Goal: Task Accomplishment & Management: Manage account settings

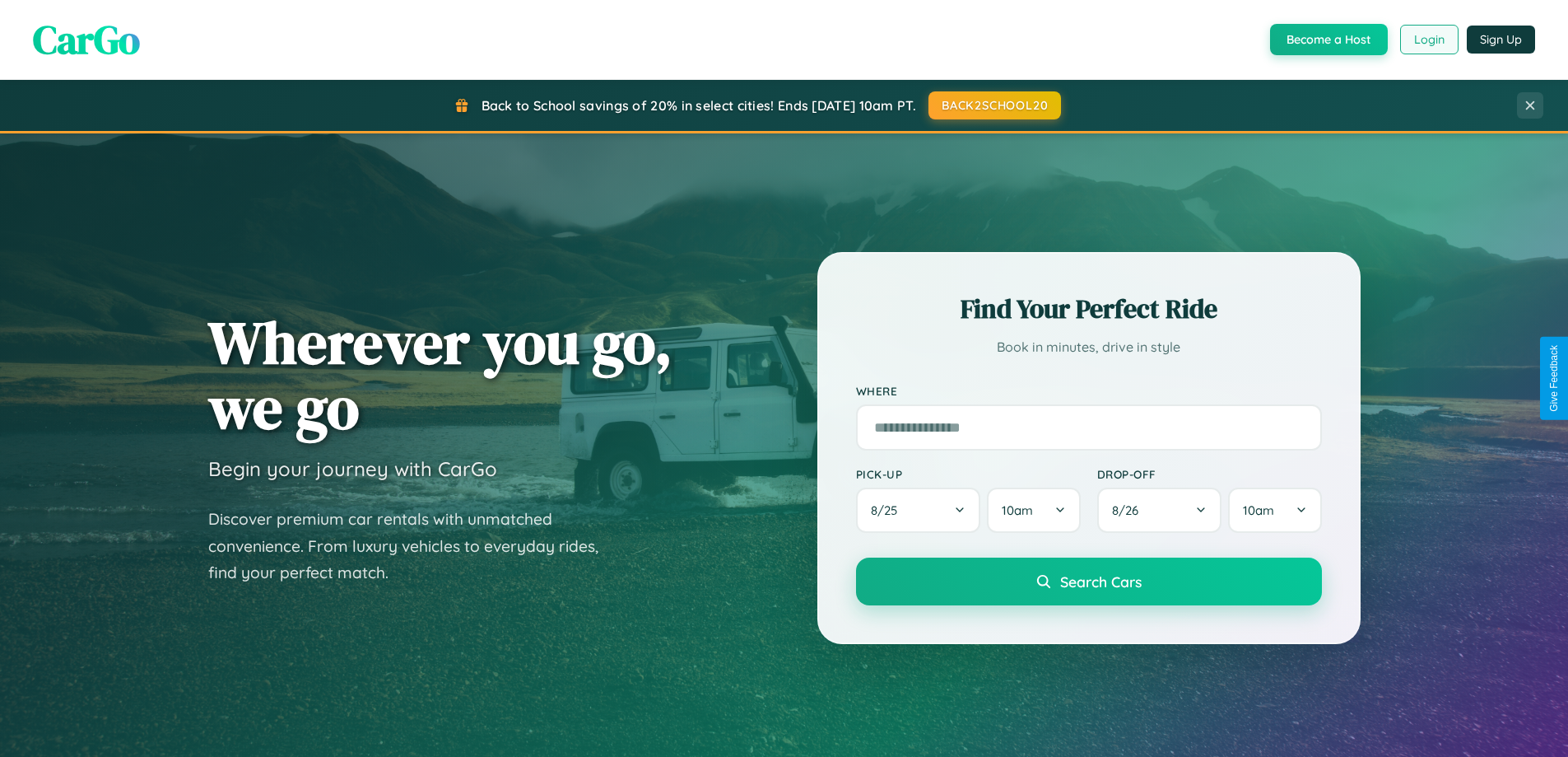
click at [1429, 40] on button "Login" at bounding box center [1430, 39] width 59 height 30
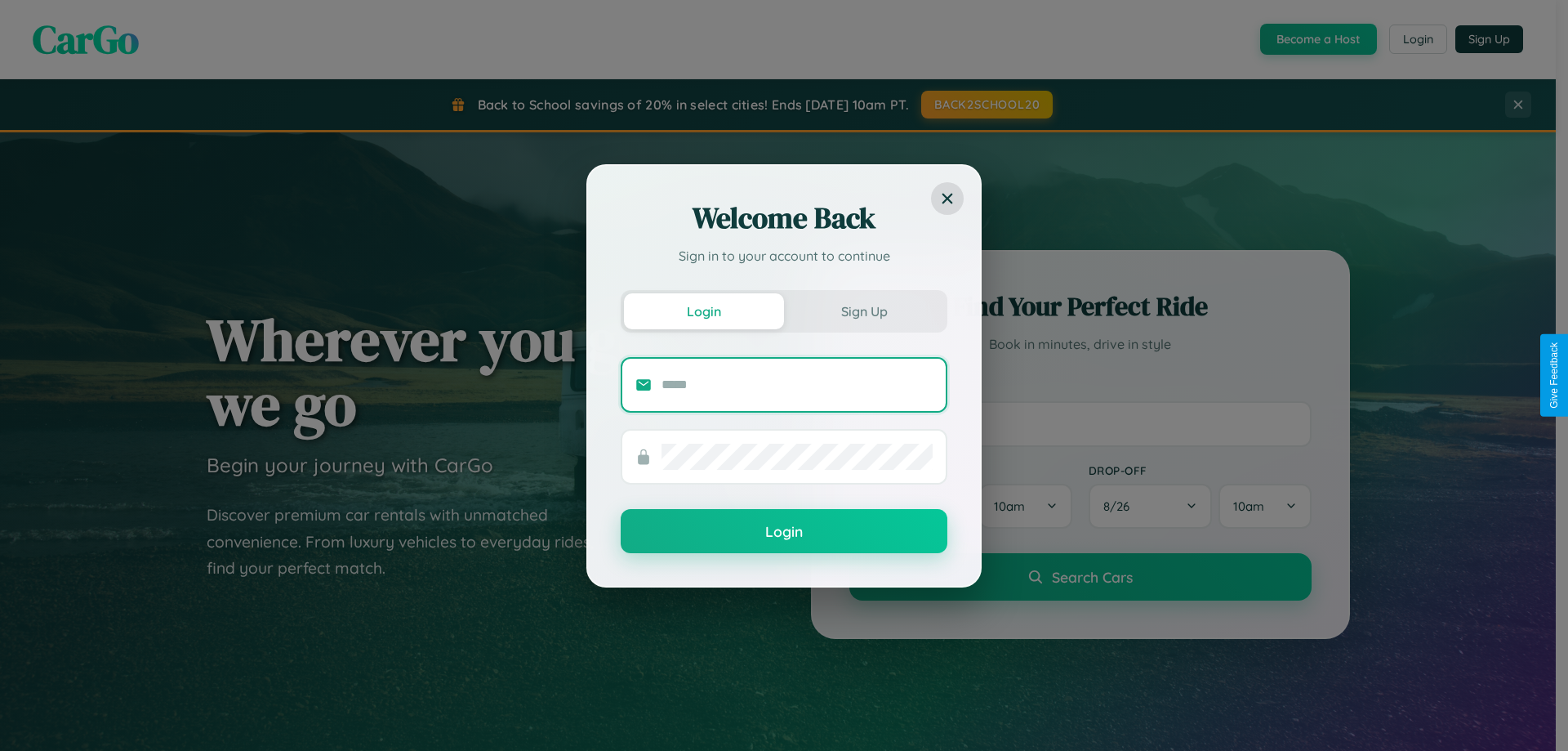
click at [797, 384] on input "text" at bounding box center [797, 384] width 271 height 26
type input "**********"
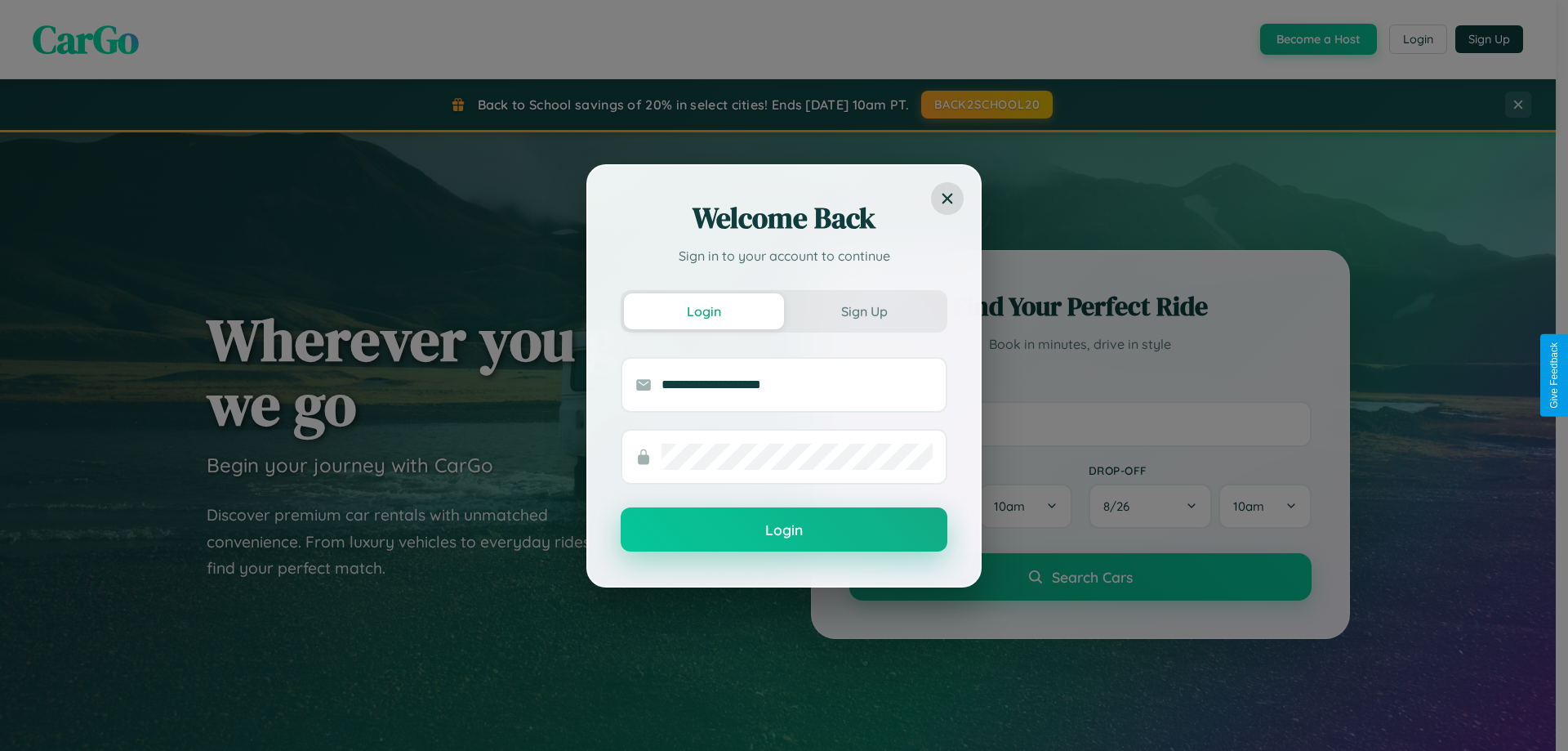
click at [784, 530] on button "Login" at bounding box center [784, 528] width 327 height 44
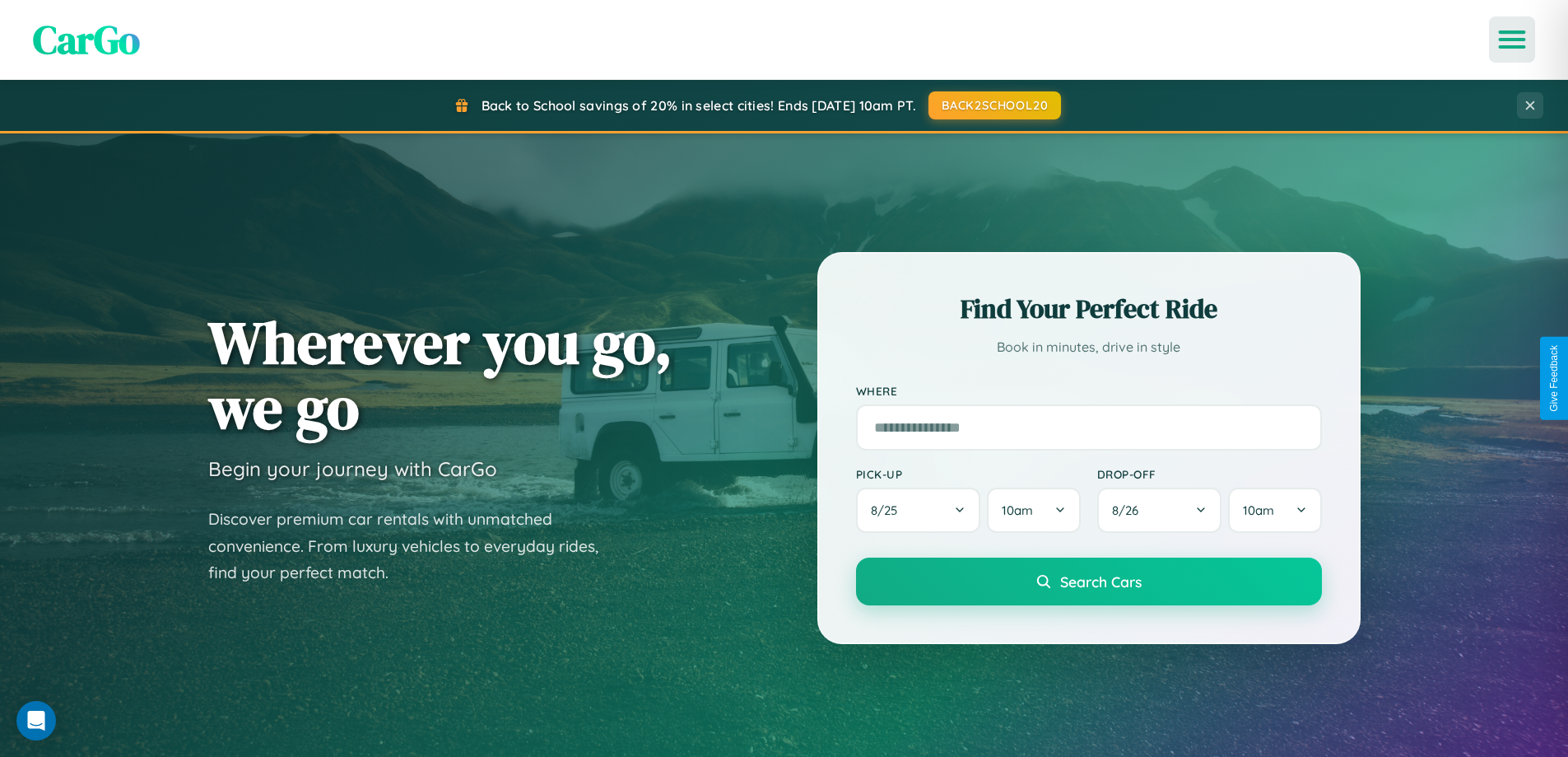
click at [1513, 40] on icon "Open menu" at bounding box center [1513, 40] width 24 height 14
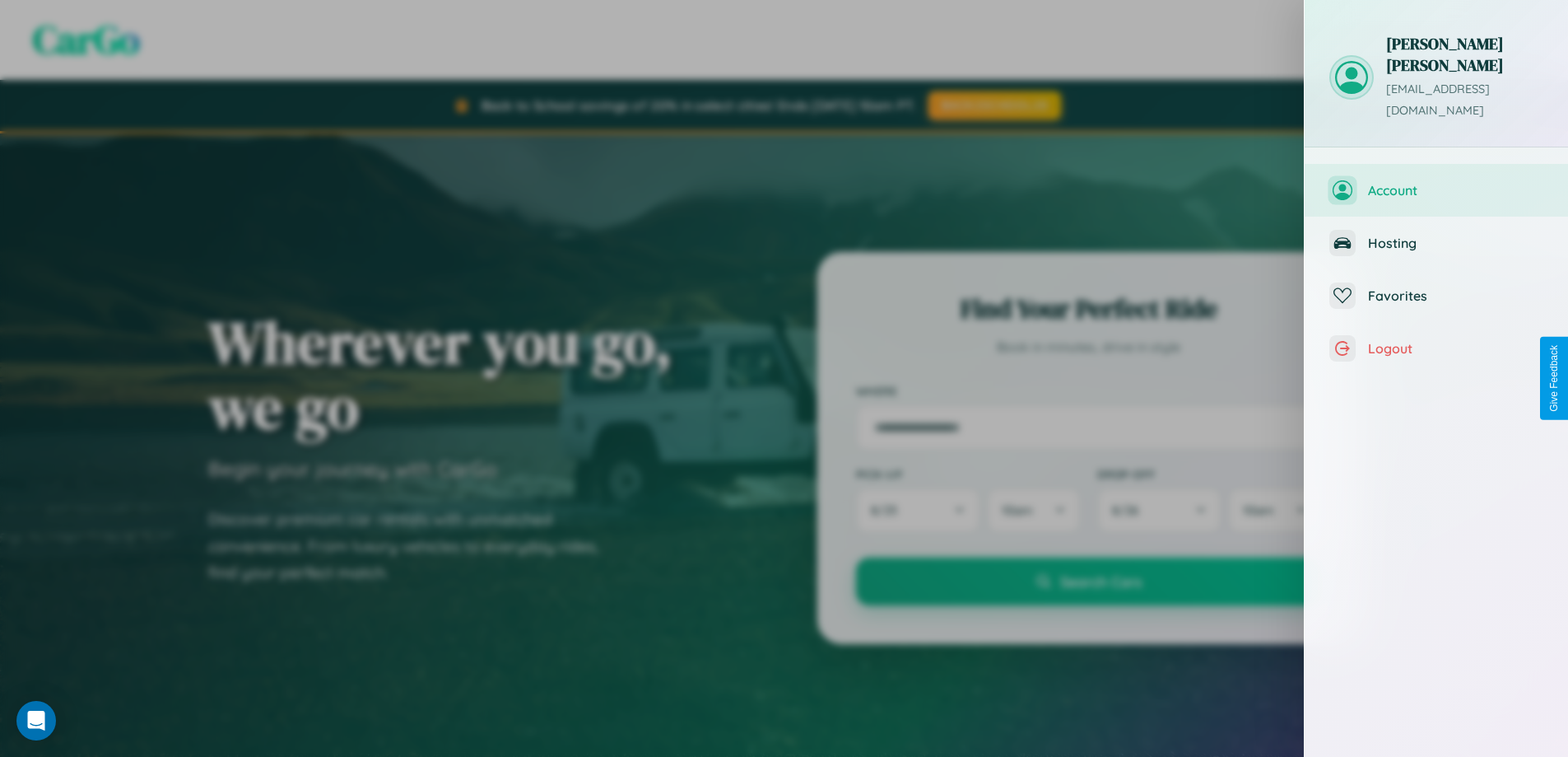
click at [1437, 182] on span "Account" at bounding box center [1456, 190] width 175 height 16
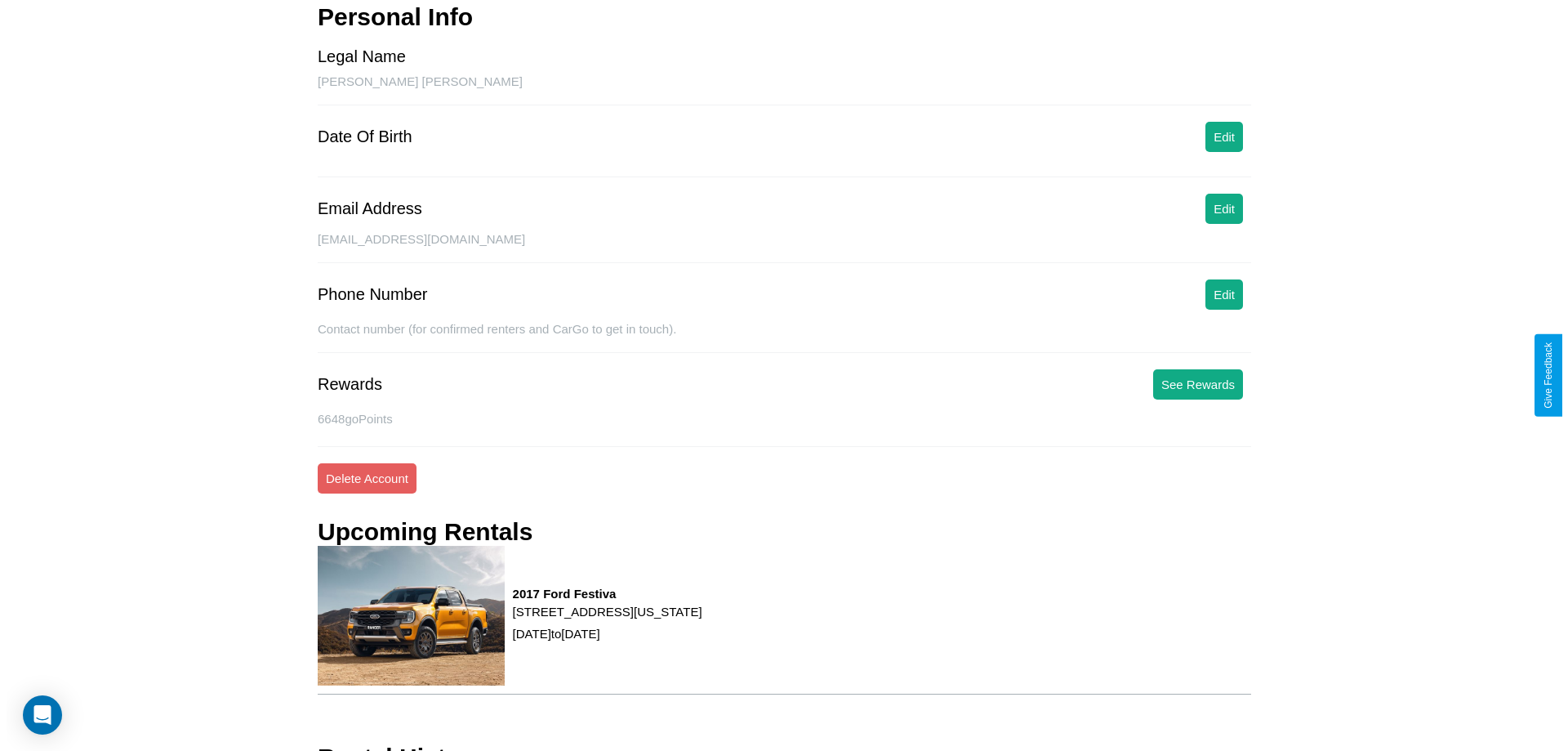
scroll to position [207, 0]
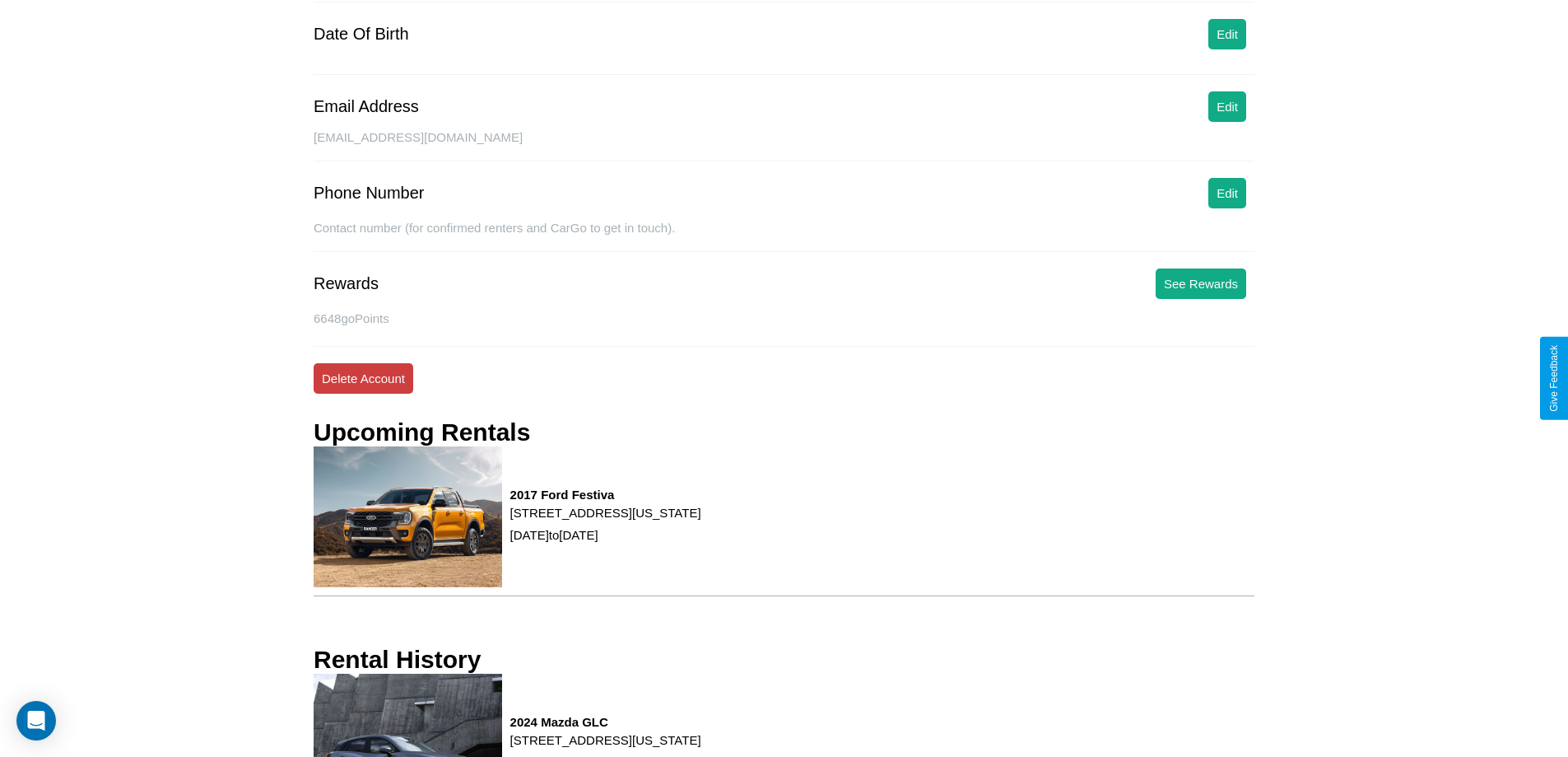
click at [364, 378] on button "Delete Account" at bounding box center [364, 379] width 99 height 31
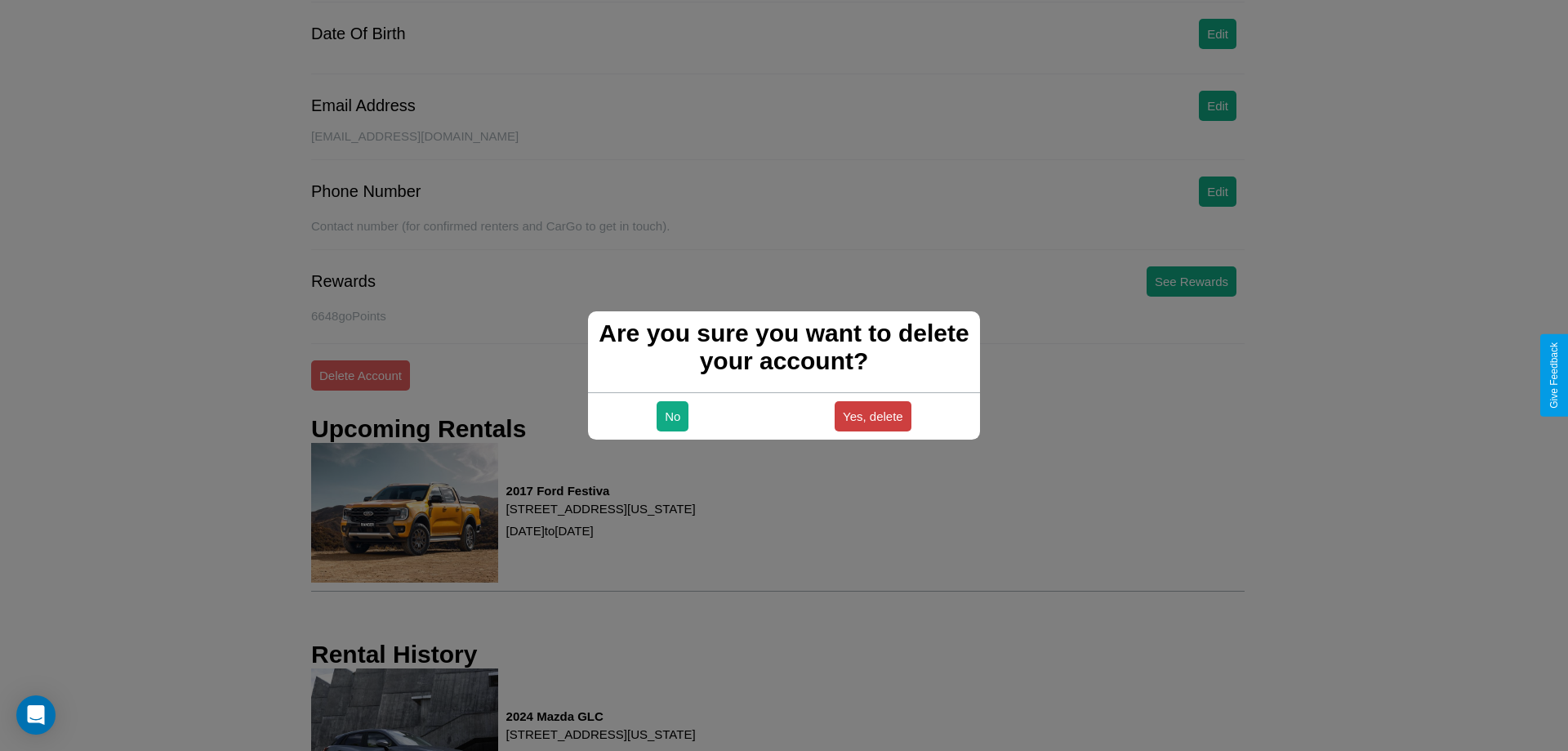
click at [872, 415] on button "Yes, delete" at bounding box center [874, 416] width 77 height 31
